Goal: Task Accomplishment & Management: Manage account settings

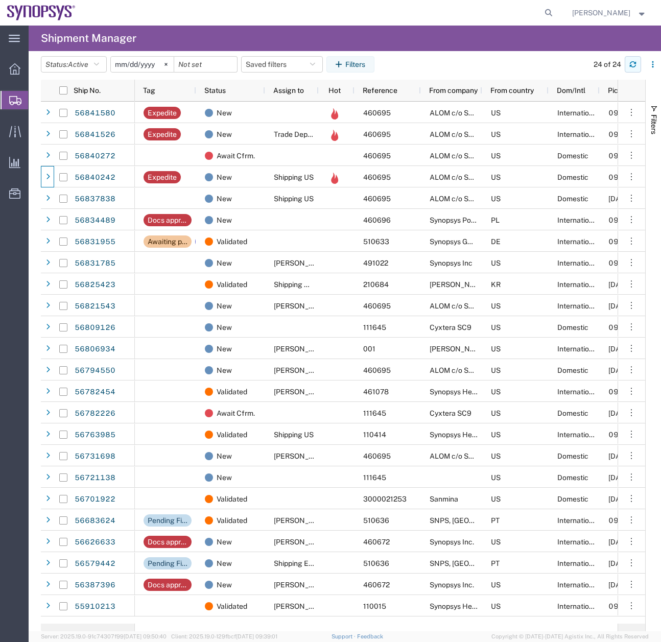
click at [630, 61] on icon "button" at bounding box center [632, 64] width 7 height 7
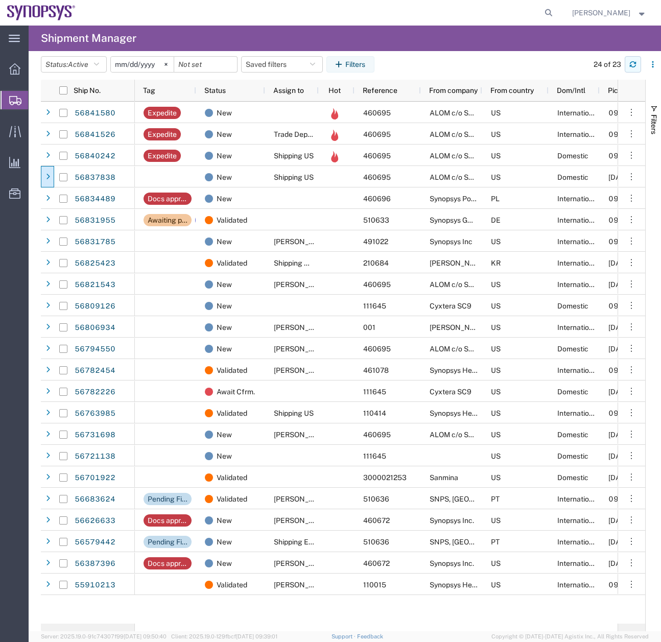
click at [632, 62] on icon "button" at bounding box center [632, 64] width 7 height 7
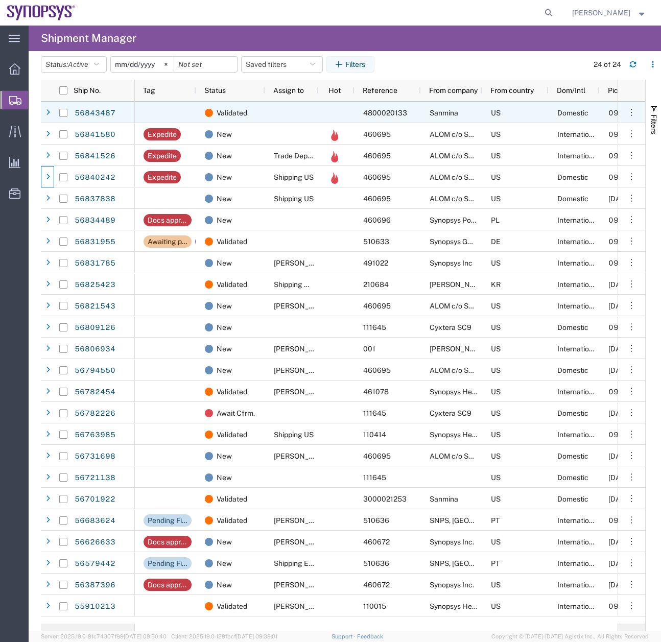
click at [42, 109] on div at bounding box center [47, 112] width 13 height 21
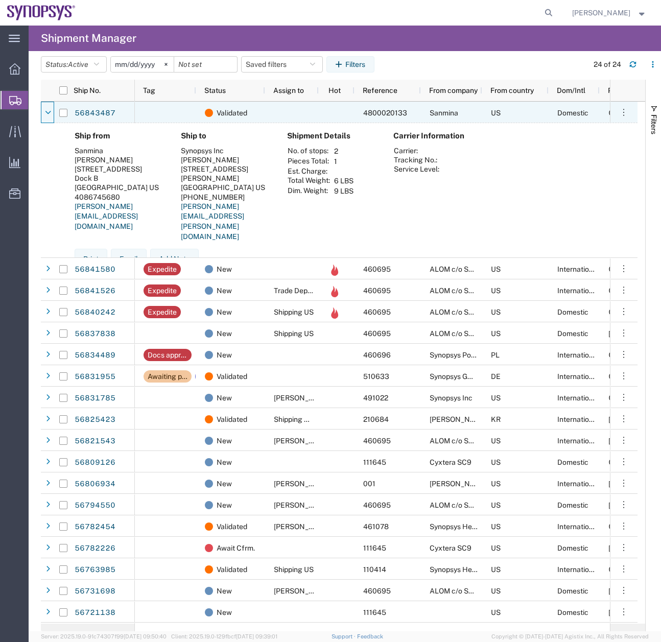
click at [42, 109] on div at bounding box center [47, 112] width 13 height 21
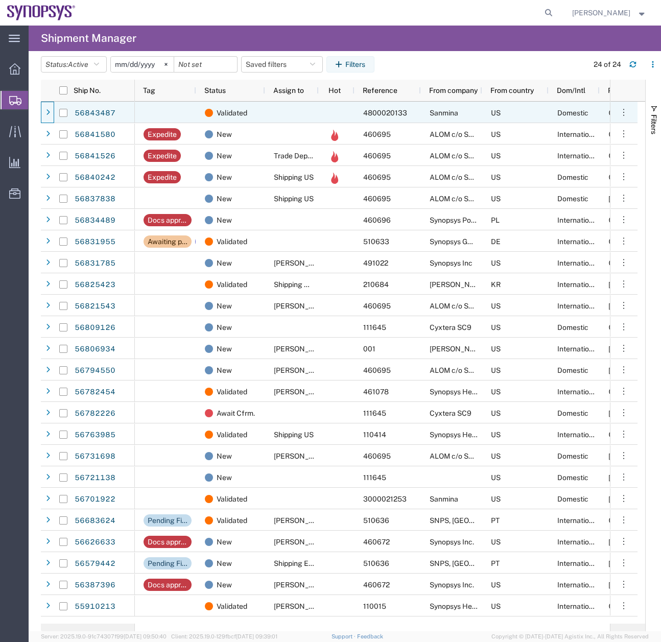
click at [42, 109] on div at bounding box center [47, 112] width 13 height 21
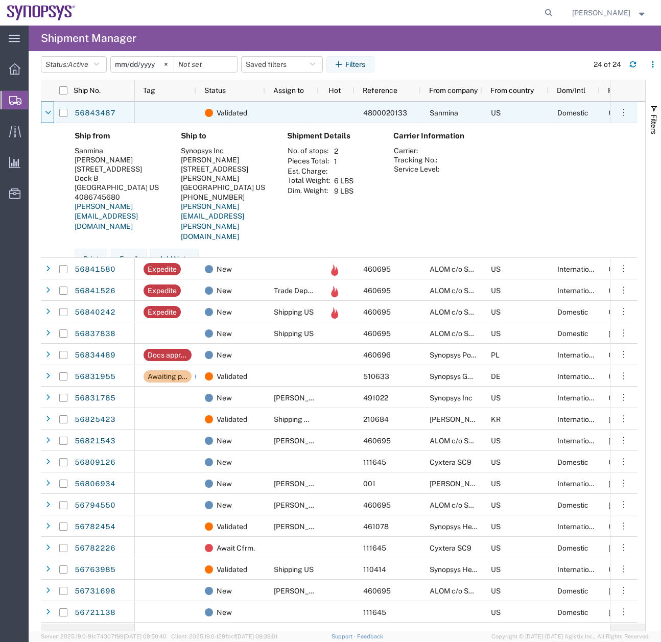
click at [42, 109] on div at bounding box center [47, 112] width 13 height 21
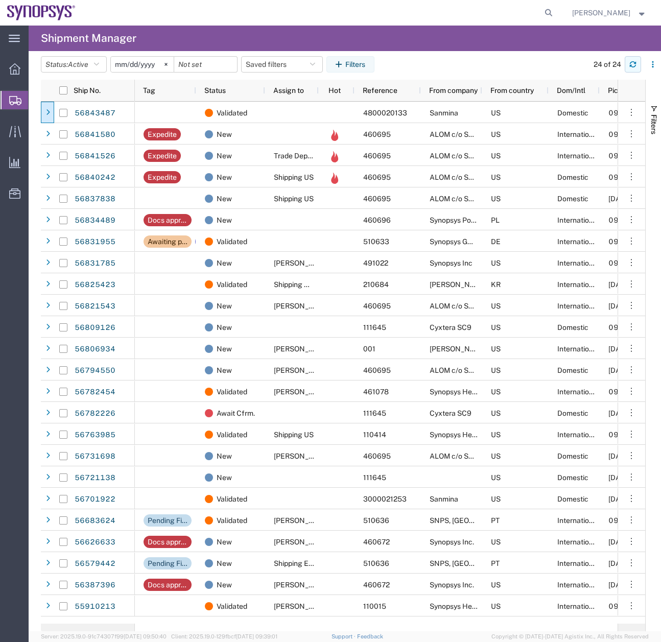
click at [632, 68] on button "button" at bounding box center [632, 64] width 16 height 16
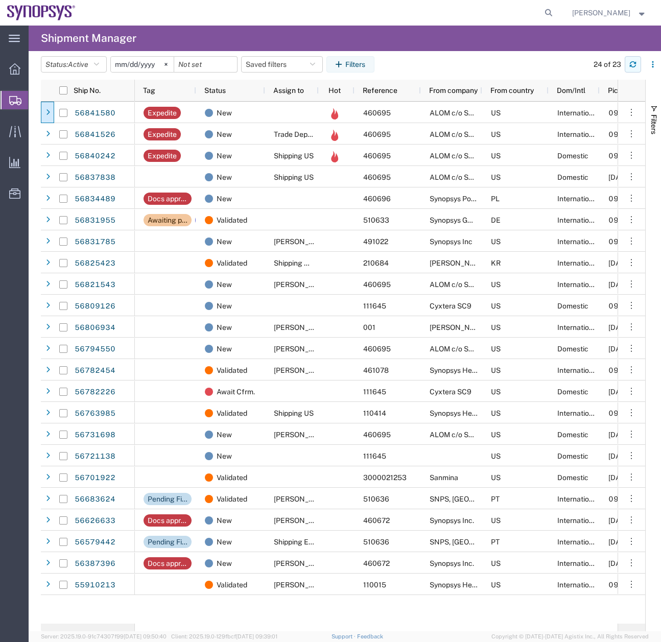
click at [631, 60] on button "button" at bounding box center [632, 64] width 16 height 16
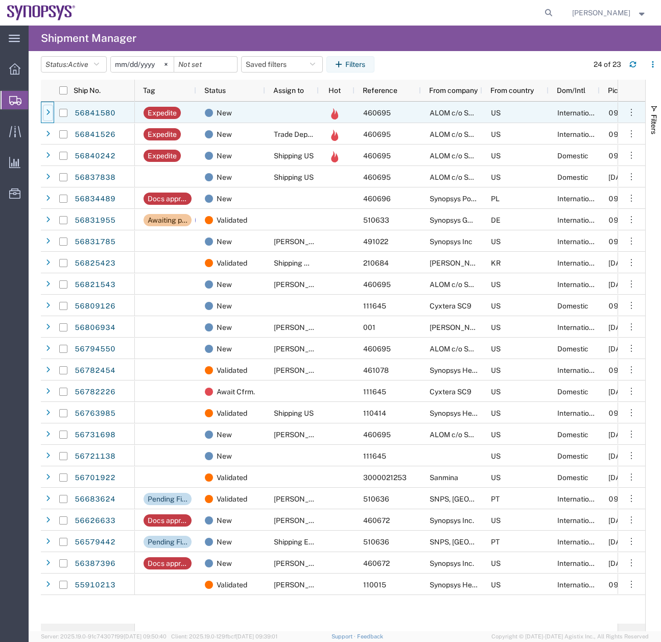
click at [45, 115] on div at bounding box center [48, 113] width 10 height 16
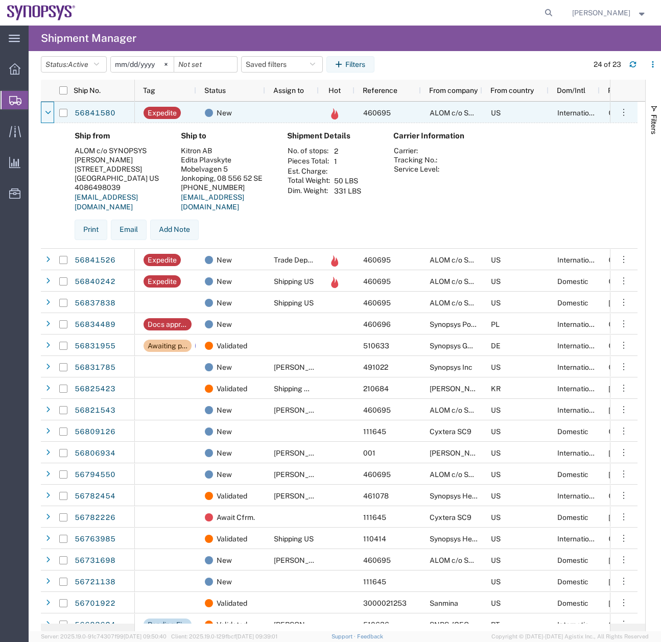
click at [45, 115] on icon at bounding box center [48, 112] width 6 height 7
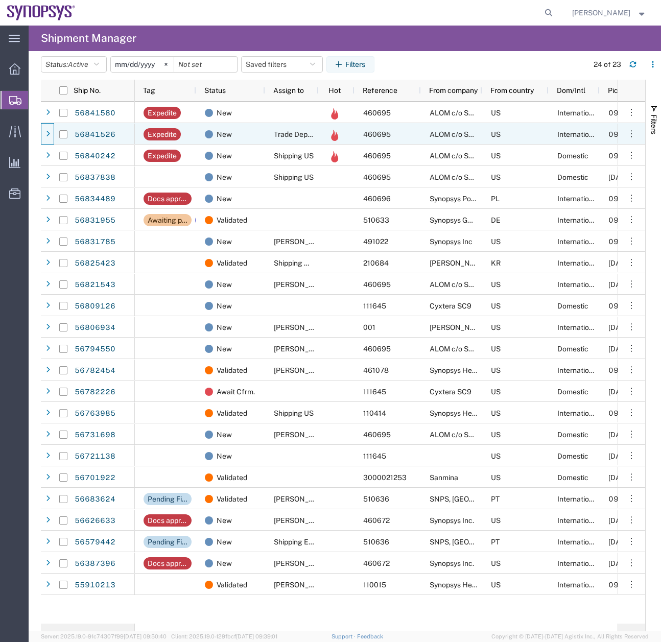
click at [42, 139] on div at bounding box center [47, 133] width 13 height 21
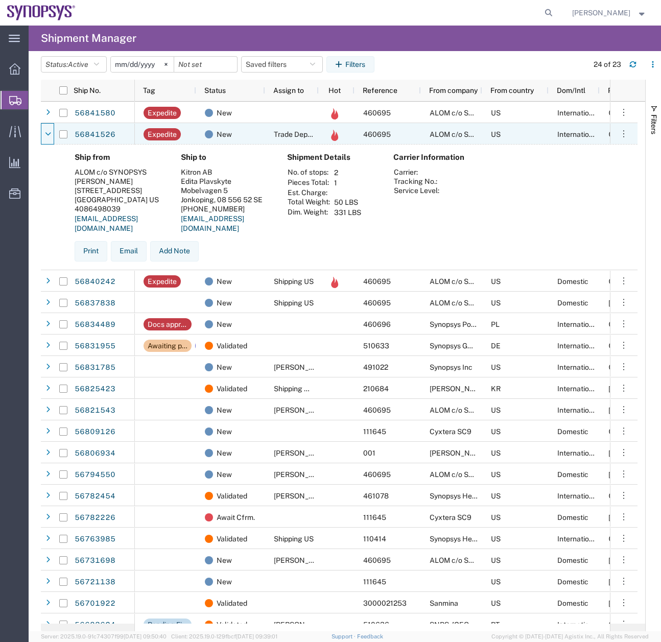
click at [42, 139] on div at bounding box center [47, 133] width 13 height 21
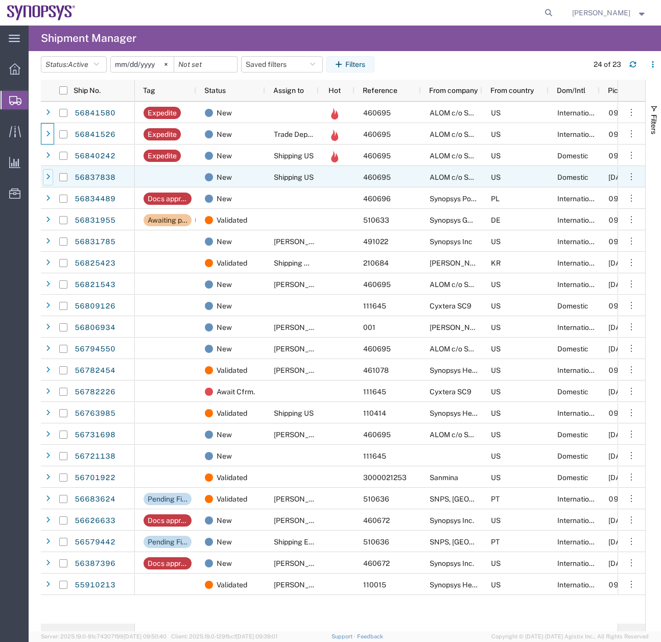
click at [46, 179] on icon at bounding box center [48, 177] width 4 height 7
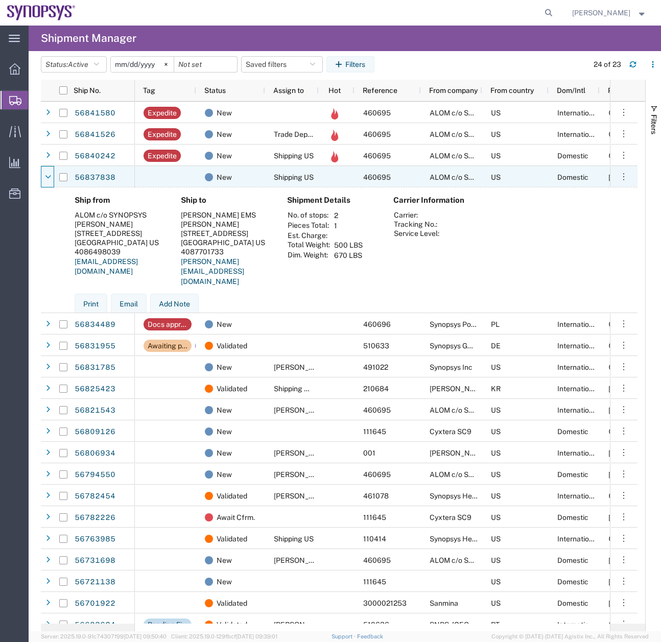
click at [46, 179] on icon at bounding box center [48, 177] width 6 height 7
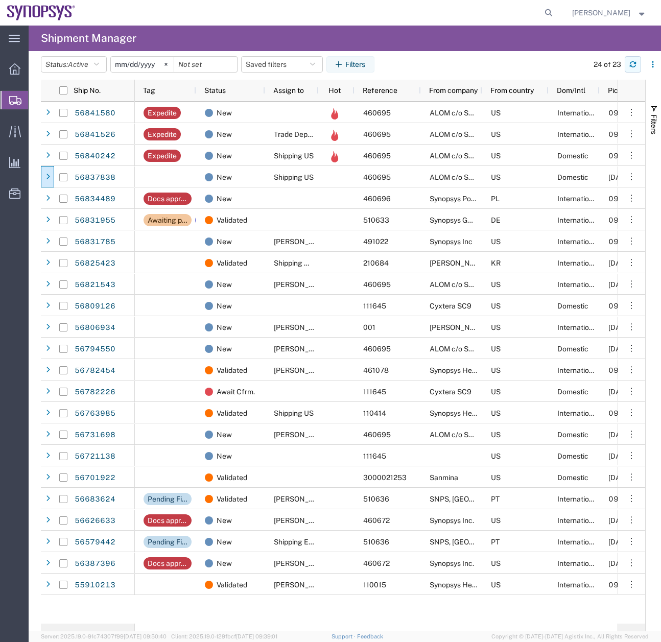
click at [634, 58] on button "button" at bounding box center [632, 64] width 16 height 16
click at [633, 62] on icon "button" at bounding box center [632, 64] width 7 height 7
